Goal: Obtain resource: Obtain resource

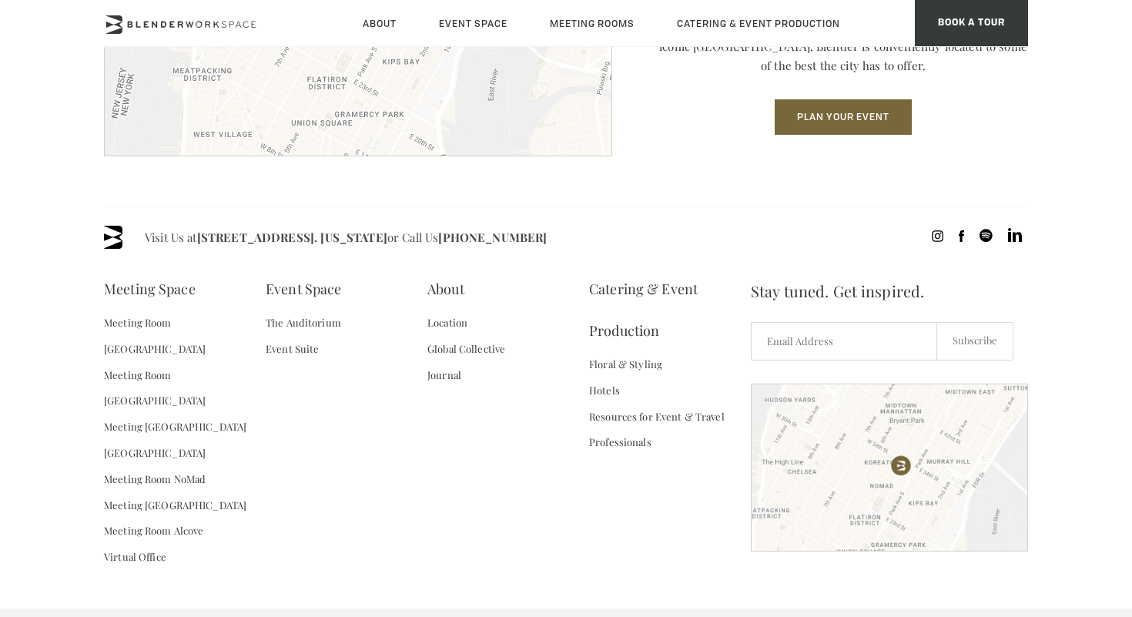
scroll to position [2262, 0]
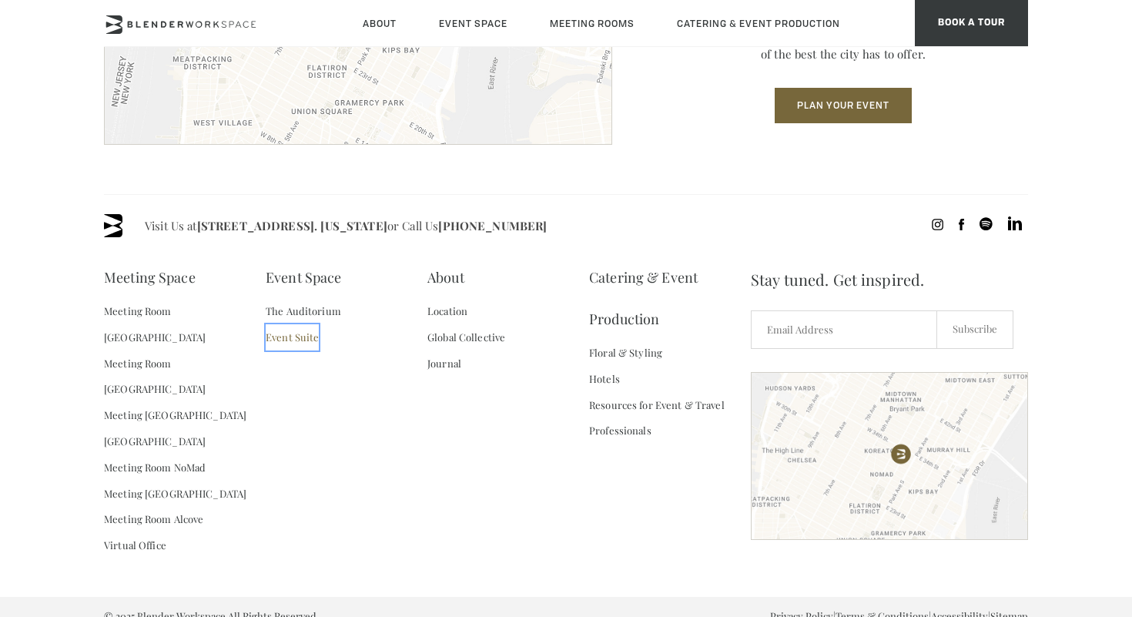
click at [302, 337] on link "Event Suite" at bounding box center [292, 337] width 53 height 26
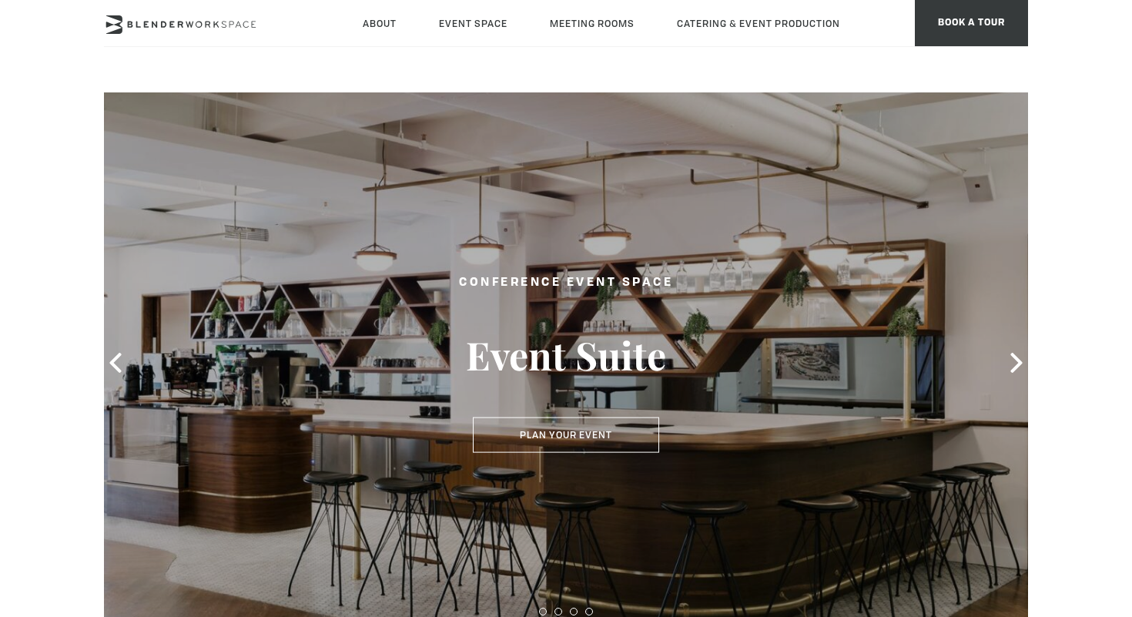
type div "2025-10-10"
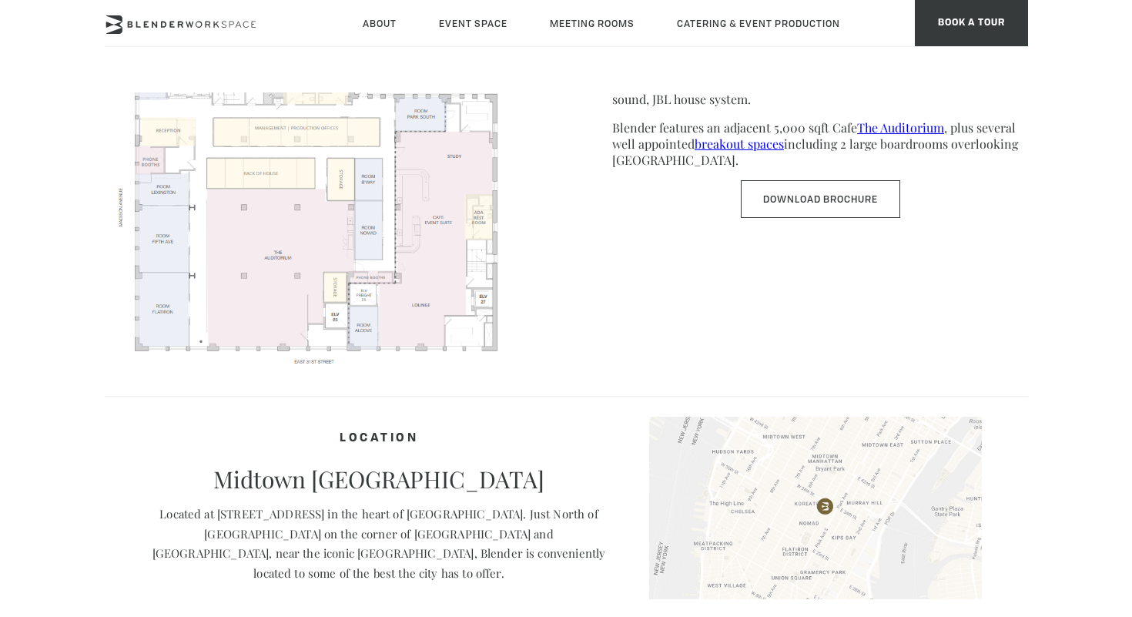
scroll to position [988, 0]
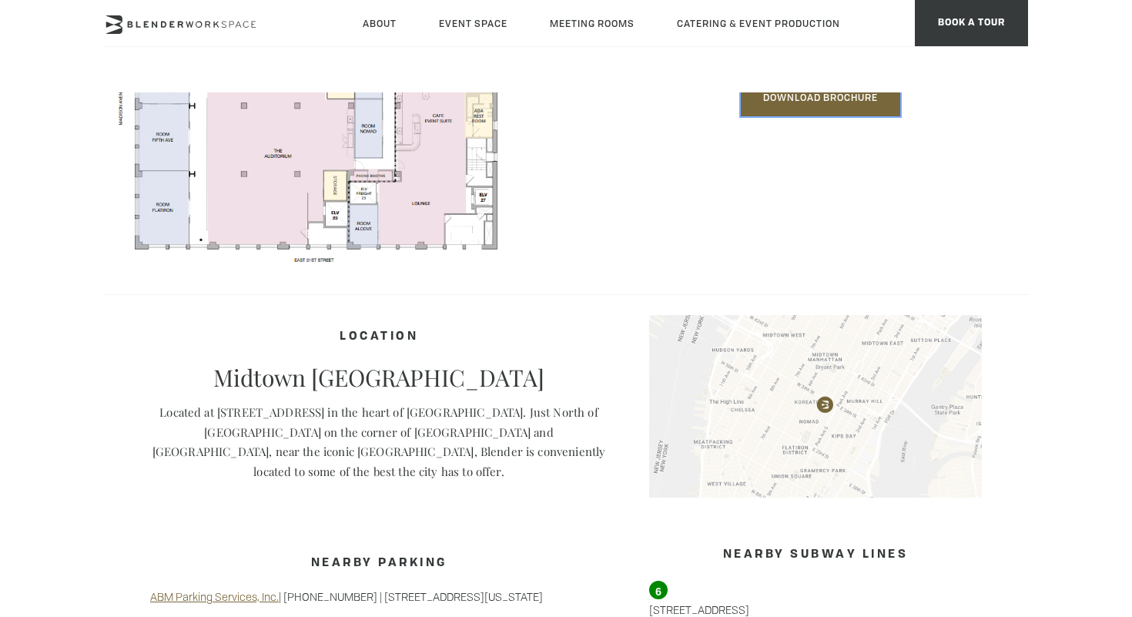
click at [810, 95] on link "Download Brochure" at bounding box center [820, 98] width 159 height 38
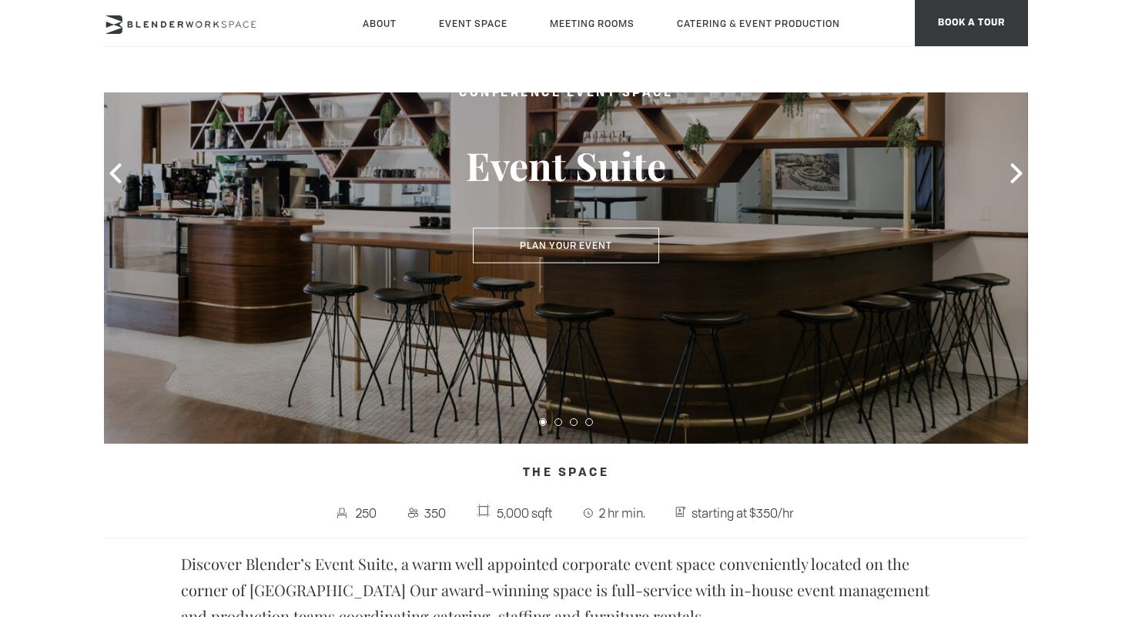
scroll to position [0, 0]
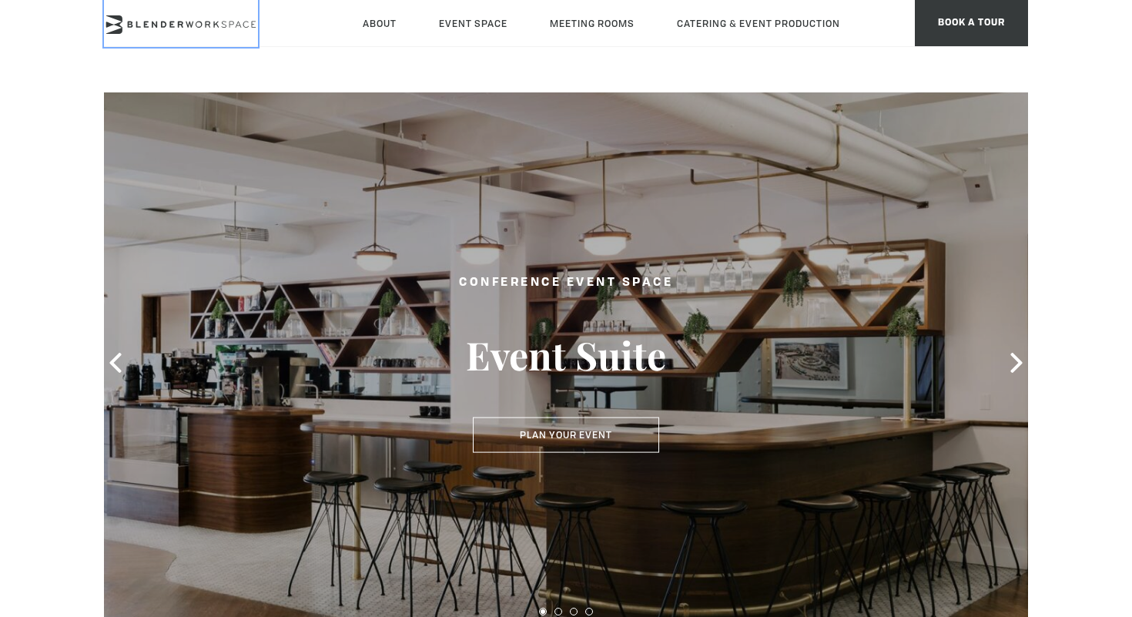
click at [223, 18] on icon at bounding box center [181, 24] width 154 height 18
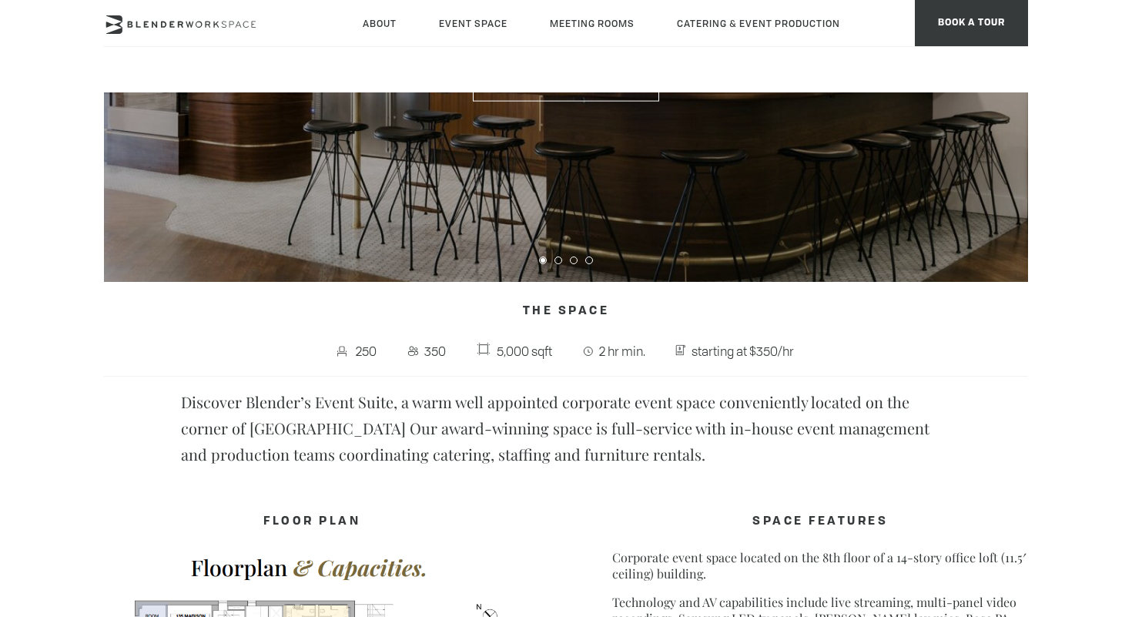
scroll to position [370, 0]
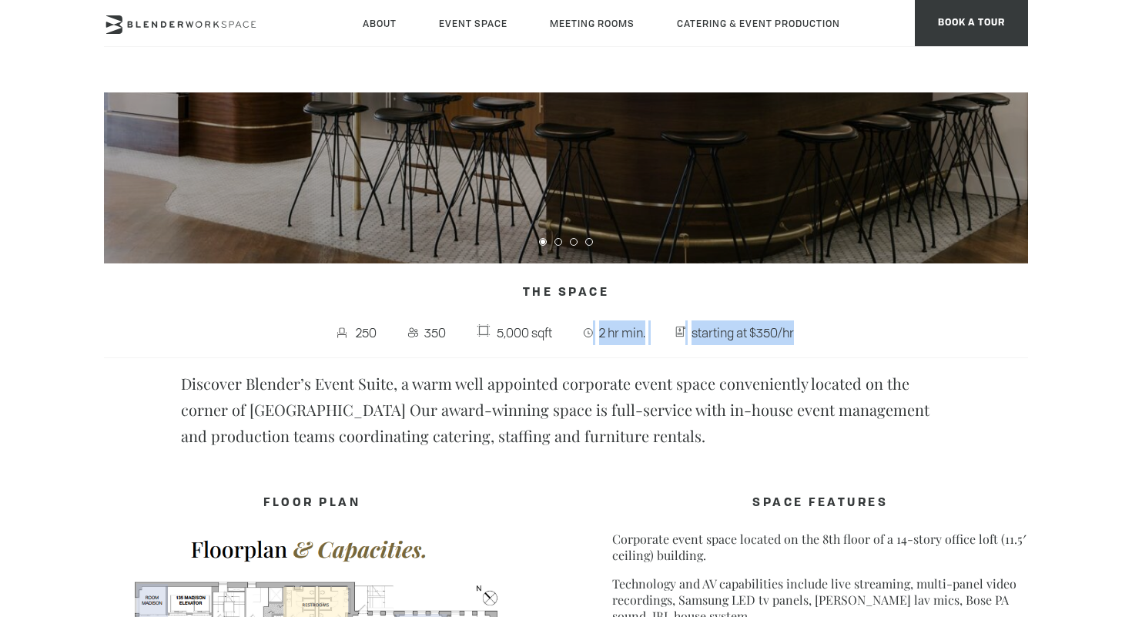
drag, startPoint x: 849, startPoint y: 330, endPoint x: 579, endPoint y: 339, distance: 269.6
click at [579, 339] on p "250 350 5,000 sqft 2 hr min. starting at $350/hr" at bounding box center [566, 339] width 924 height 38
copy p "2 hr min. starting at $350/hr"
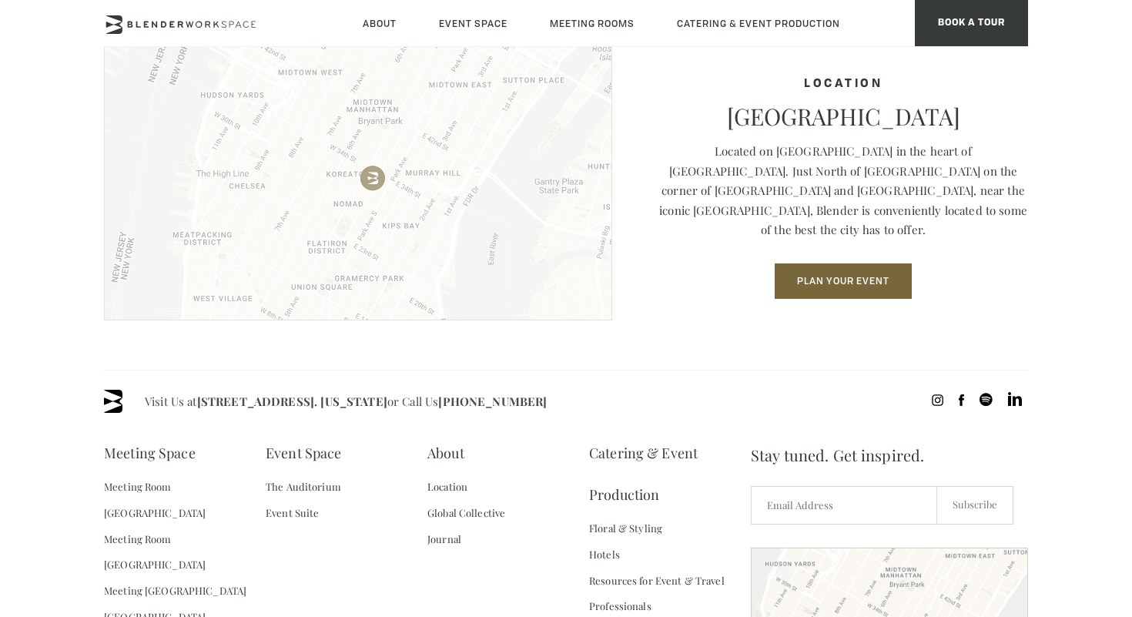
scroll to position [2091, 0]
